Goal: Find specific page/section: Find specific page/section

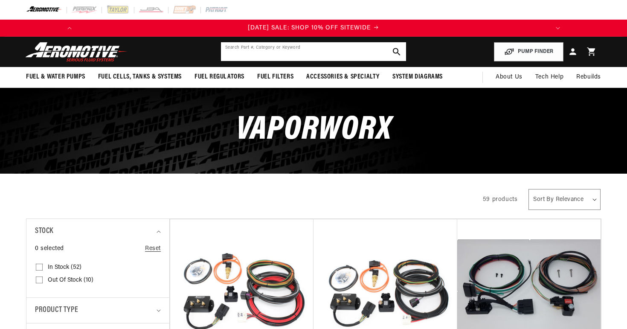
click at [260, 57] on input "text" at bounding box center [313, 51] width 185 height 19
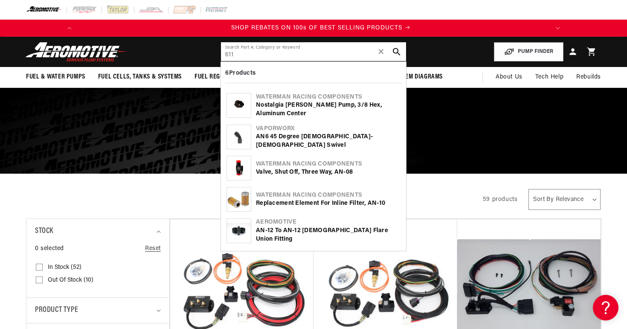
scroll to position [0, 483]
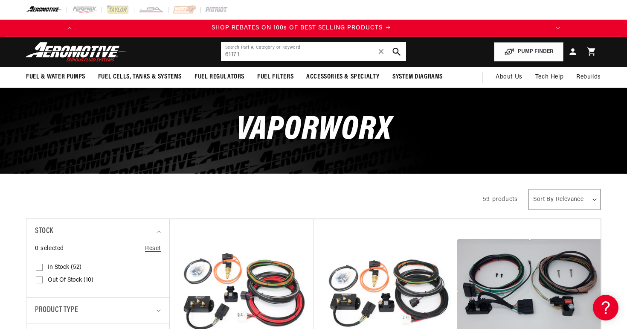
type input "61171"
click at [395, 47] on button "search button" at bounding box center [396, 51] width 19 height 19
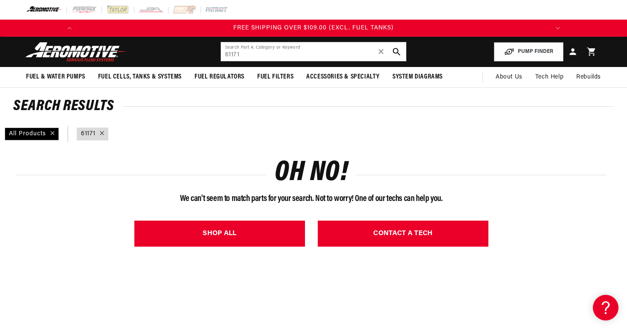
scroll to position [0, 967]
